Goal: Task Accomplishment & Management: Use online tool/utility

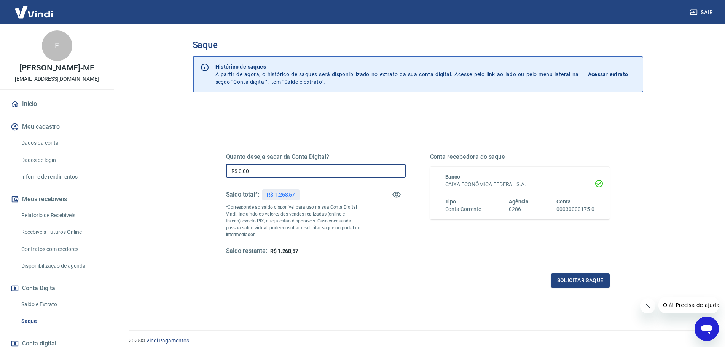
click at [284, 169] on input "R$ 0,00" at bounding box center [316, 171] width 180 height 14
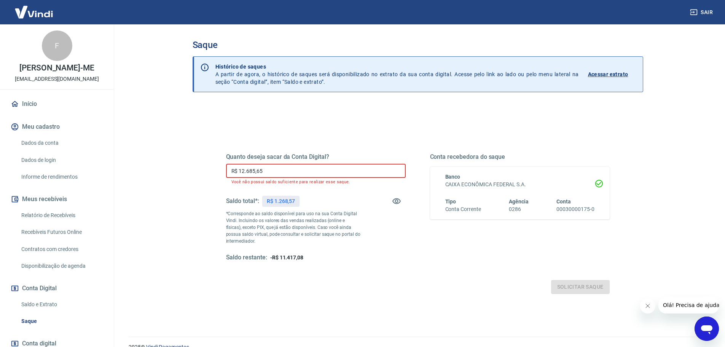
drag, startPoint x: 310, startPoint y: 173, endPoint x: 198, endPoint y: 165, distance: 112.6
click at [198, 165] on div "Quanto deseja sacar da Conta Digital? R$ 12.685,65 ​ Você não possui saldo sufi…" at bounding box center [418, 243] width 451 height 279
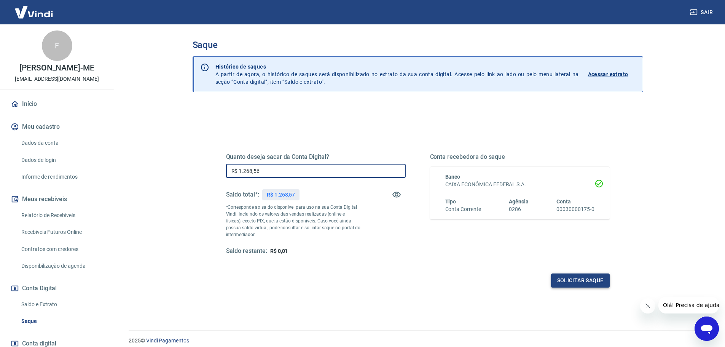
type input "R$ 1.268,56"
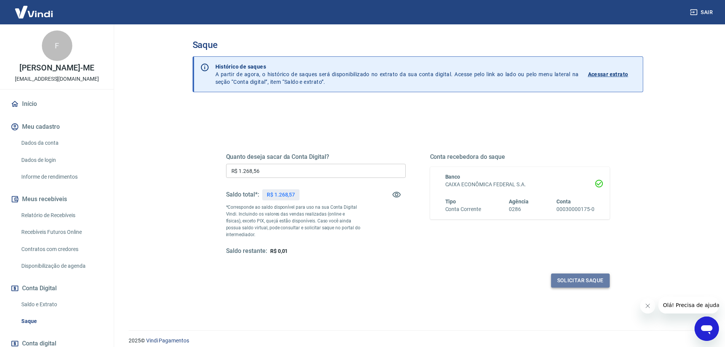
click at [583, 278] on button "Solicitar saque" at bounding box center [580, 280] width 59 height 14
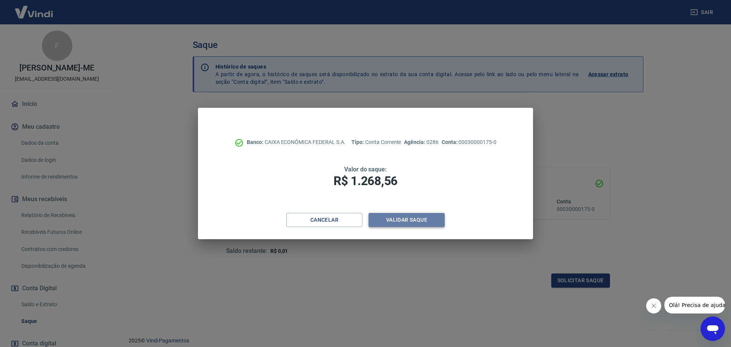
click at [401, 223] on button "Validar saque" at bounding box center [407, 220] width 76 height 14
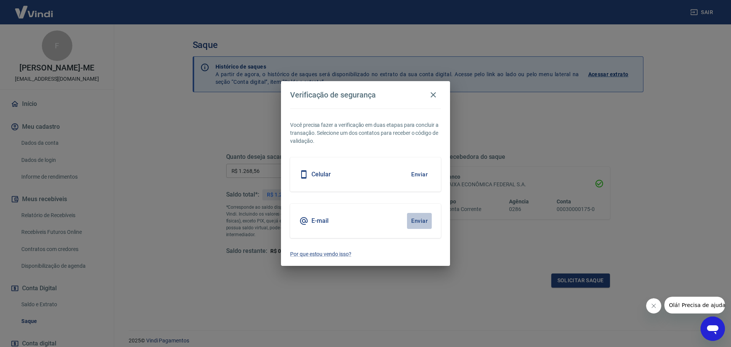
click at [419, 222] on button "Enviar" at bounding box center [419, 221] width 25 height 16
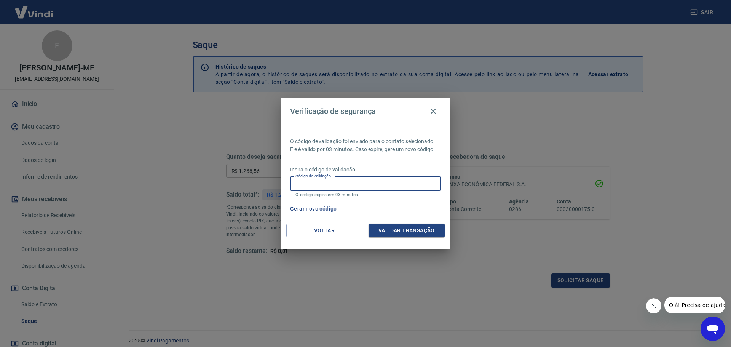
click at [347, 185] on input "Código de validação" at bounding box center [365, 184] width 151 height 14
paste input "869041"
type input "869041"
click at [399, 230] on button "Validar transação" at bounding box center [407, 231] width 76 height 14
